Goal: Information Seeking & Learning: Learn about a topic

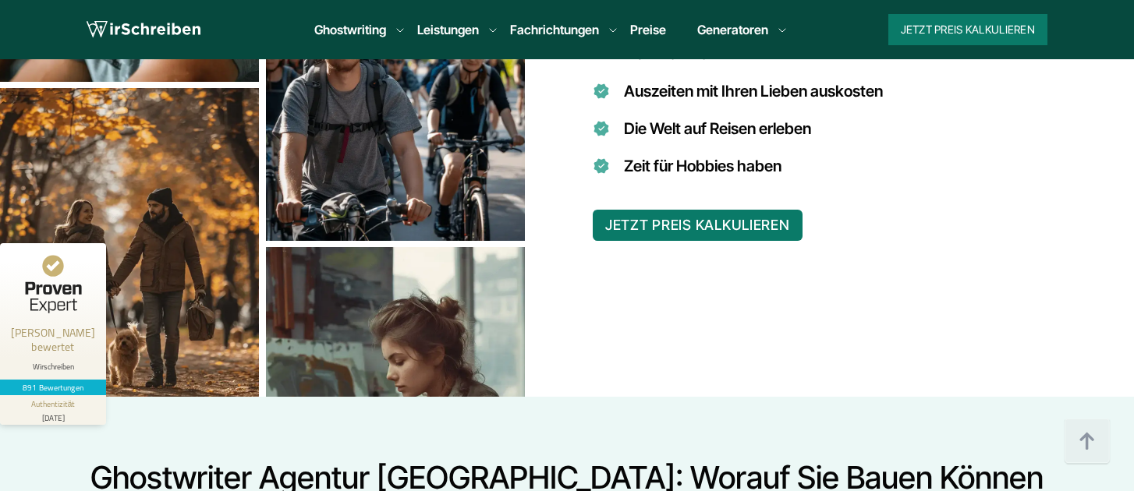
scroll to position [1516, 0]
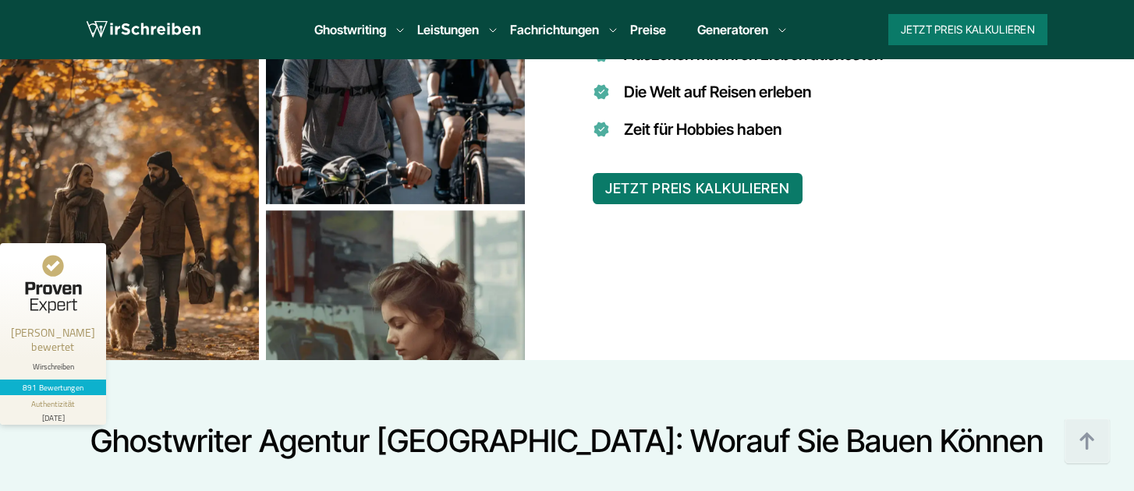
click at [635, 24] on link "Preise" at bounding box center [648, 30] width 36 height 16
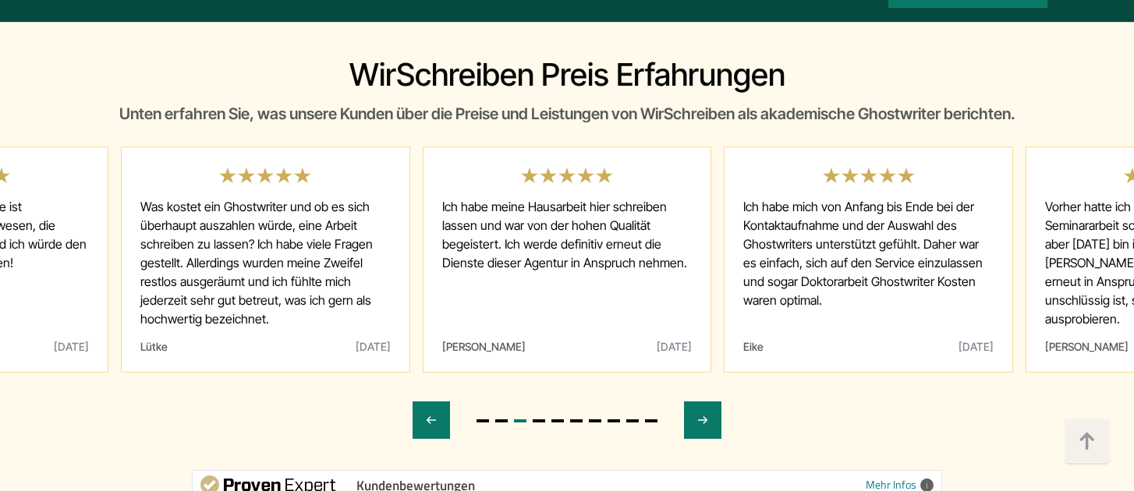
scroll to position [8447, 0]
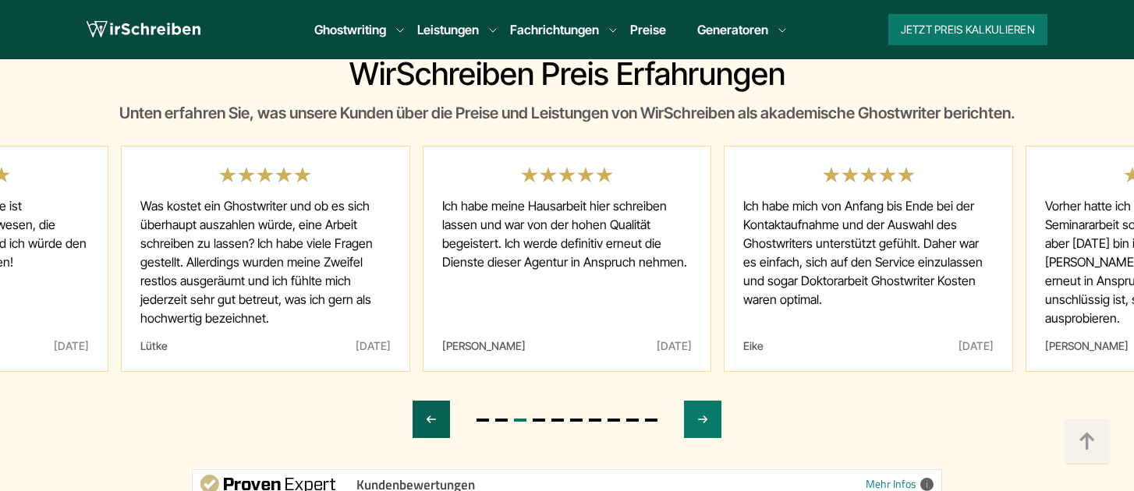
click at [429, 401] on icon "Previous slide" at bounding box center [431, 419] width 12 height 37
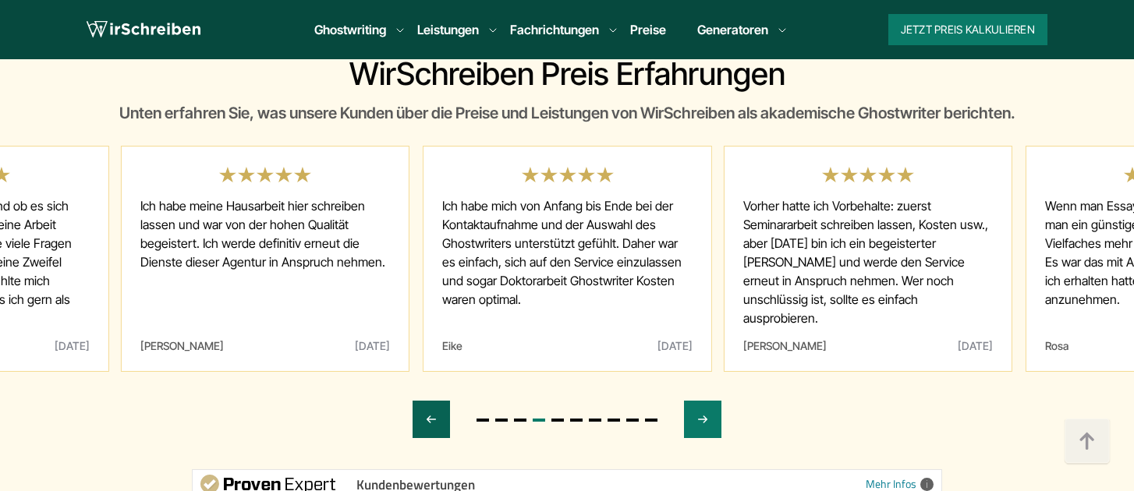
click at [429, 401] on icon "Previous slide" at bounding box center [431, 419] width 12 height 37
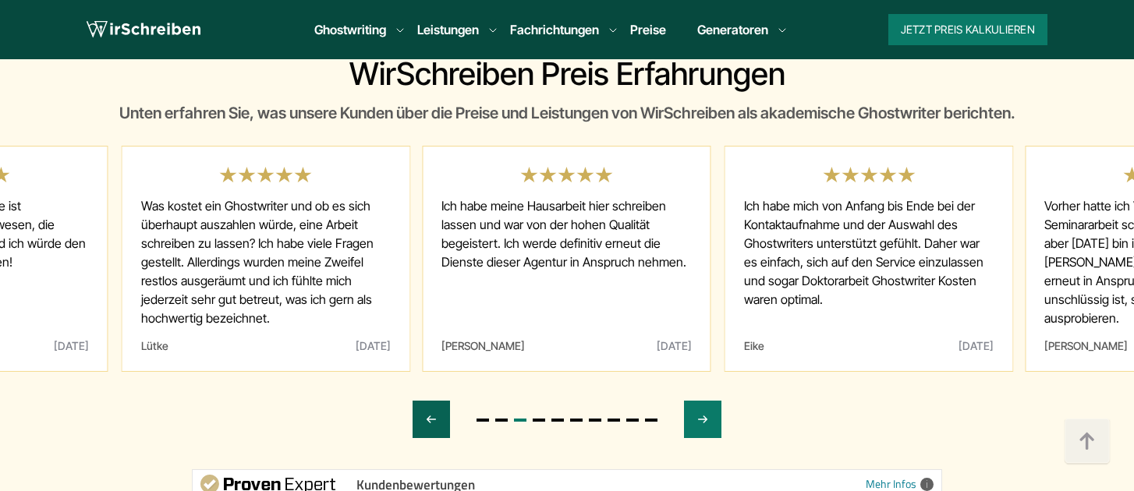
click at [445, 401] on div "Previous slide" at bounding box center [431, 419] width 37 height 37
click at [440, 401] on div "Previous slide" at bounding box center [431, 419] width 37 height 37
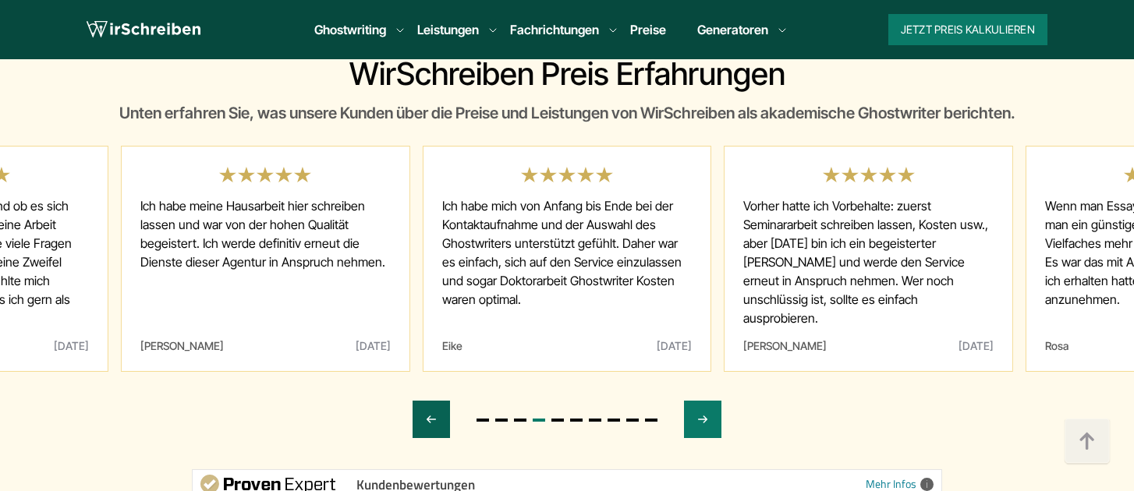
click at [440, 401] on div "Previous slide" at bounding box center [431, 419] width 37 height 37
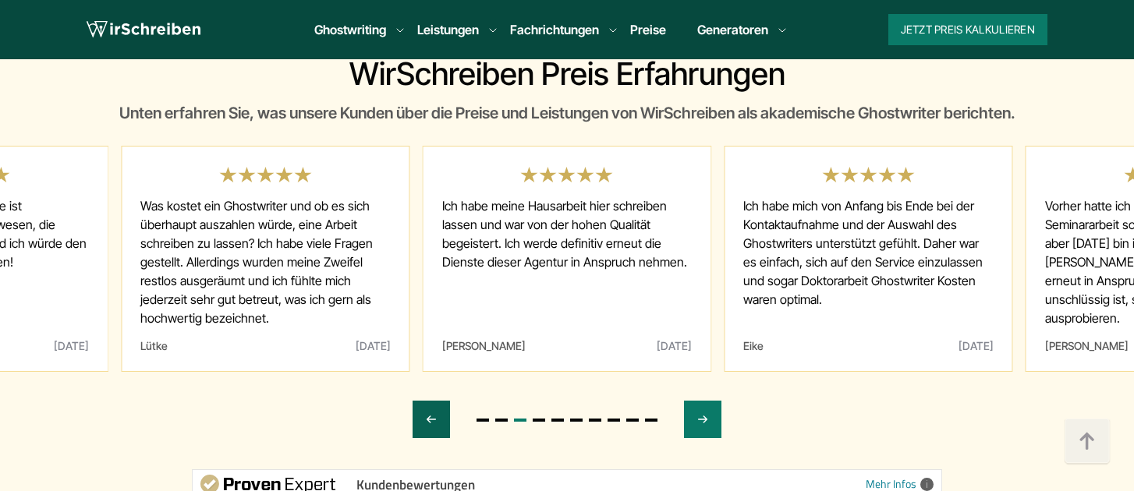
click at [440, 401] on div "Previous slide" at bounding box center [431, 419] width 37 height 37
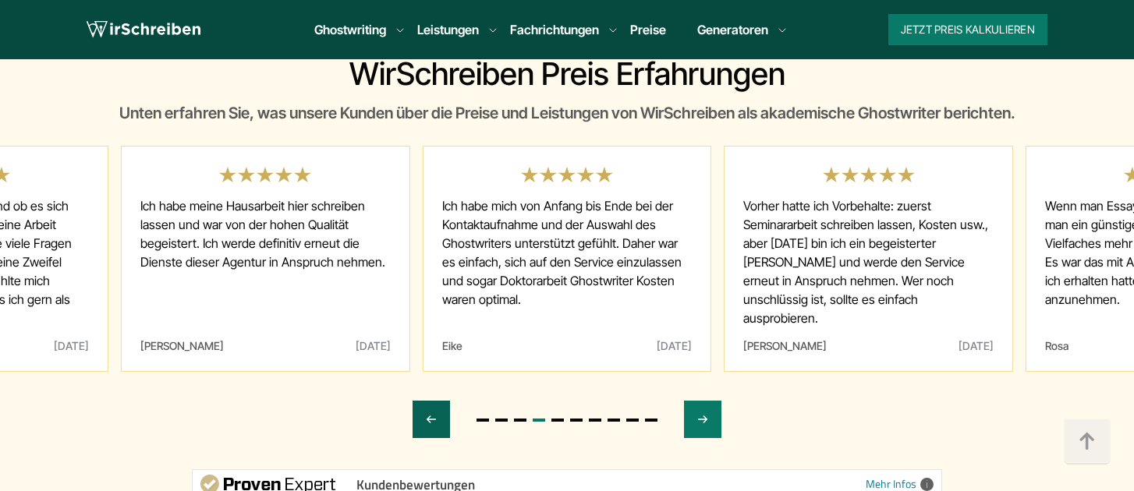
click at [440, 401] on div "Previous slide" at bounding box center [431, 419] width 37 height 37
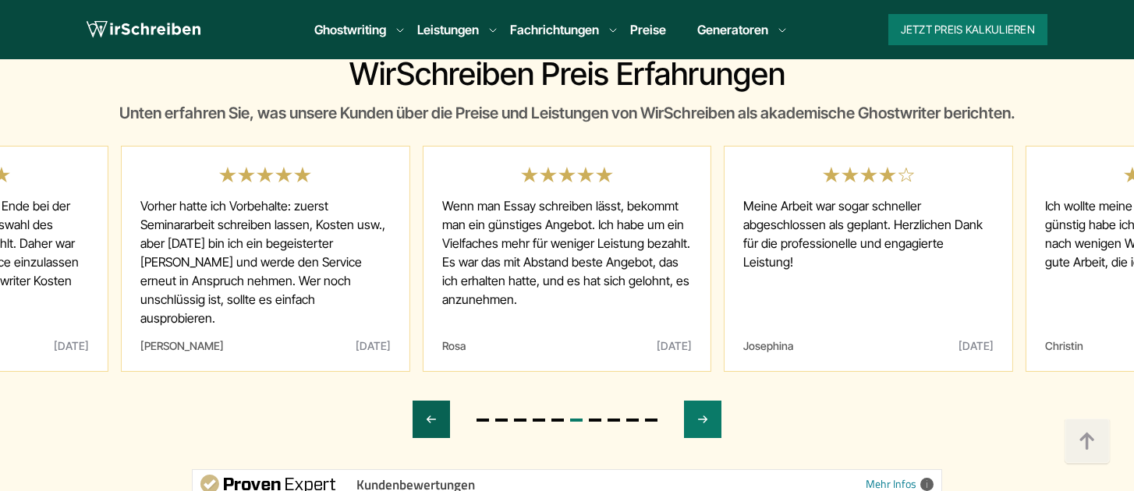
click at [434, 401] on icon "Previous slide" at bounding box center [431, 419] width 12 height 37
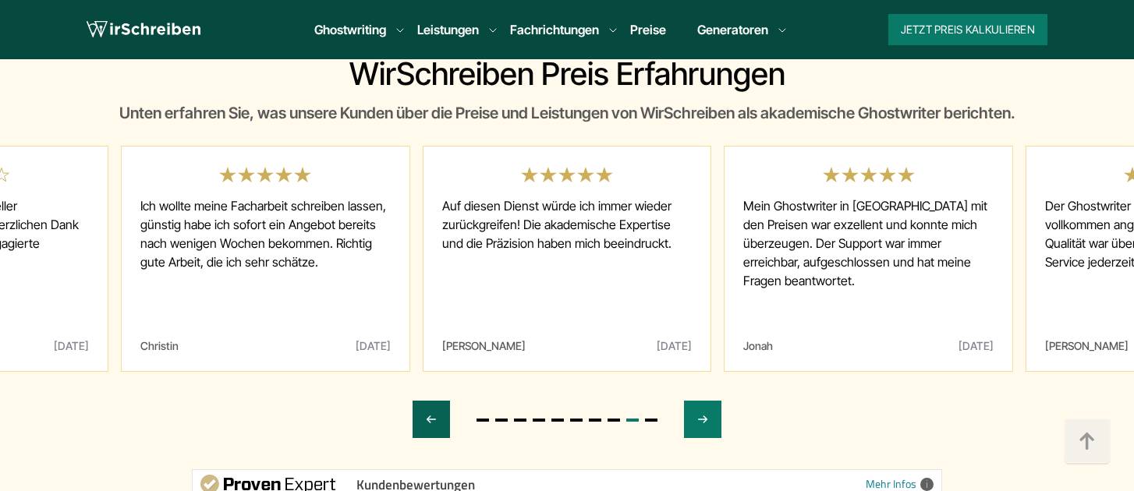
click at [434, 401] on icon "Previous slide" at bounding box center [431, 419] width 12 height 37
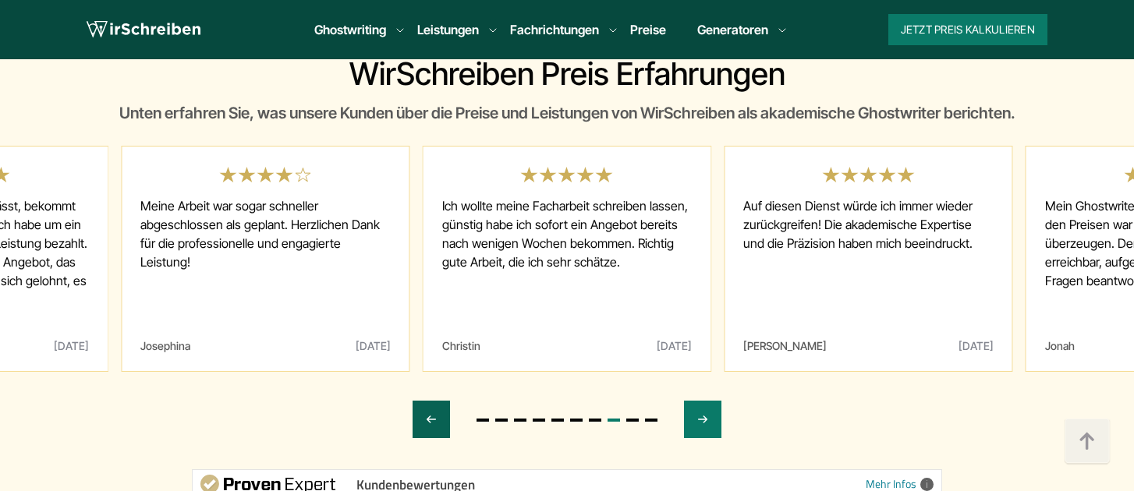
click at [434, 401] on icon "Previous slide" at bounding box center [431, 419] width 12 height 37
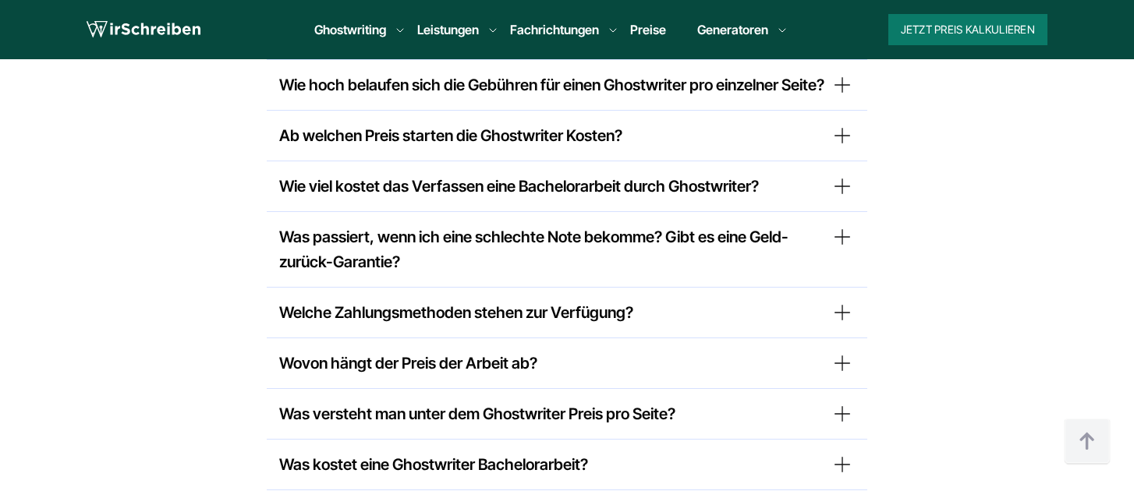
scroll to position [9932, 0]
click at [393, 192] on summary "Wie viel kostet das Verfassen eine Bachelorarbeit durch Ghostwriter?" at bounding box center [567, 187] width 576 height 25
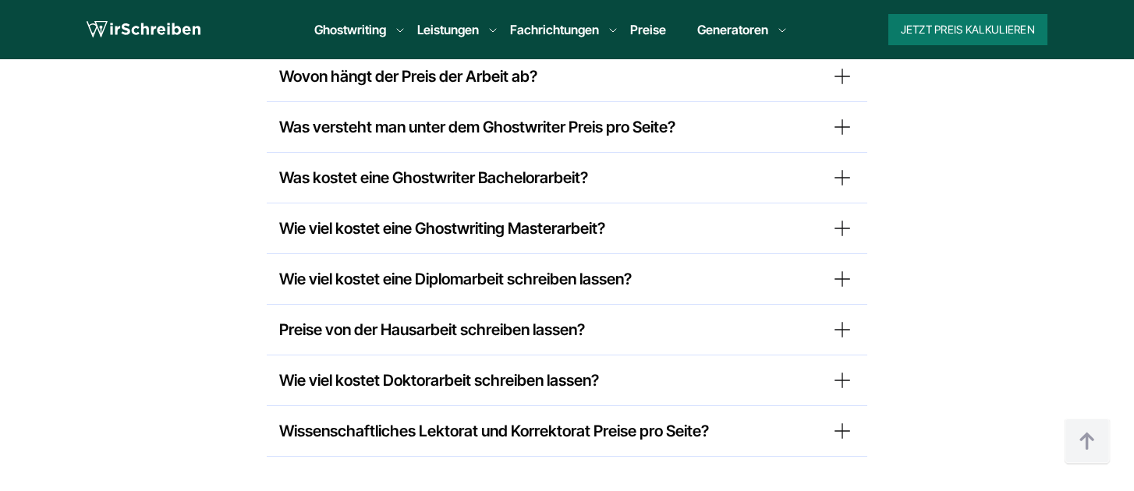
scroll to position [10311, 0]
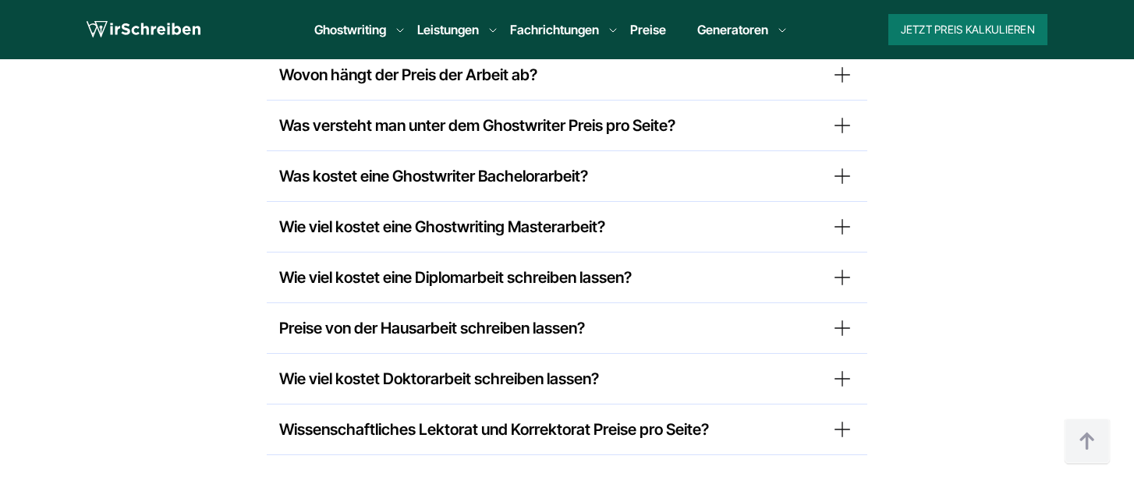
click at [313, 182] on summary "Was kostet eine Ghostwriter Bachelorarbeit?" at bounding box center [567, 176] width 576 height 25
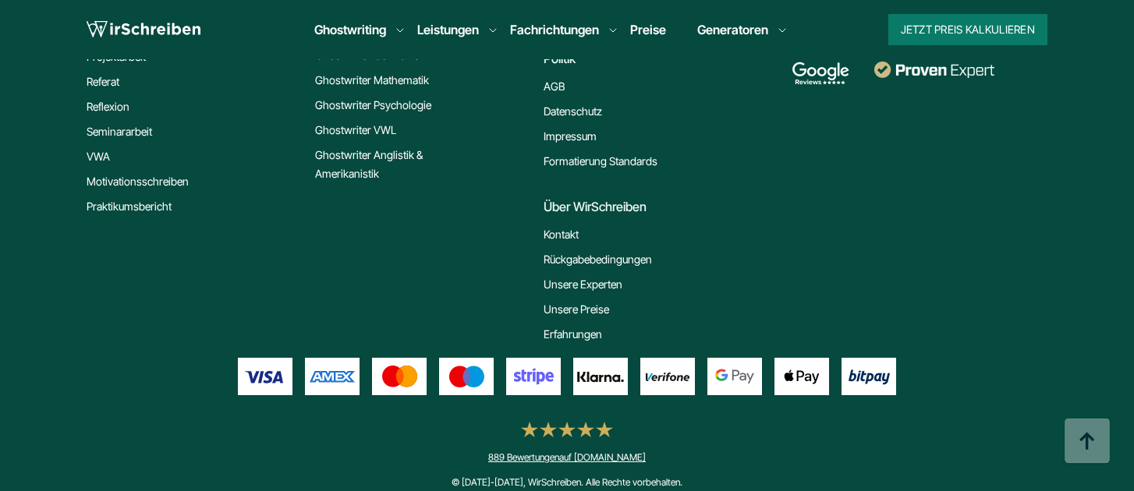
scroll to position [0, 0]
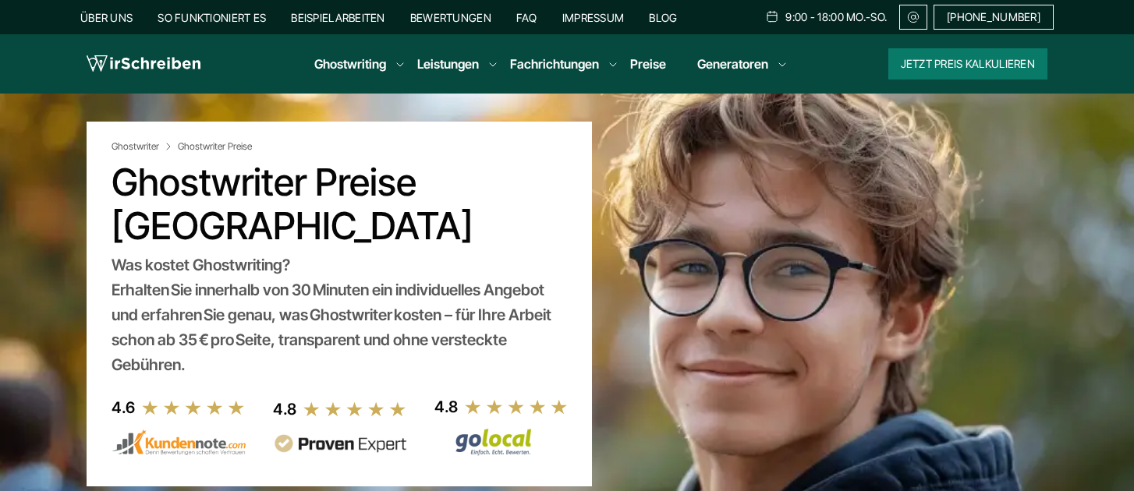
click at [587, 14] on link "Impressum" at bounding box center [593, 17] width 62 height 13
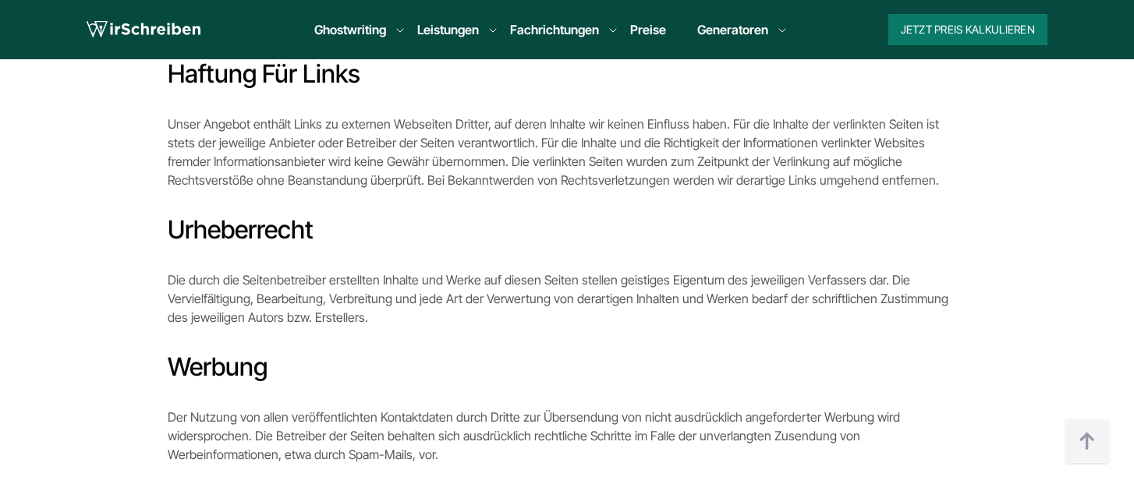
scroll to position [1285, 0]
